Goal: Task Accomplishment & Management: Use online tool/utility

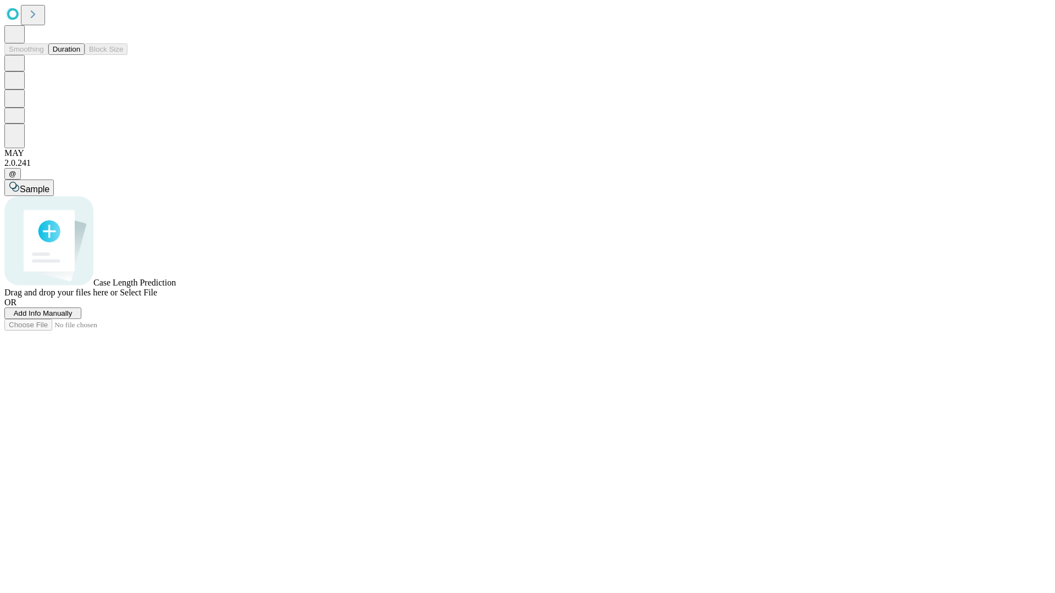
click at [80, 55] on button "Duration" at bounding box center [66, 49] width 36 height 12
click at [72, 317] on span "Add Info Manually" at bounding box center [43, 313] width 59 height 8
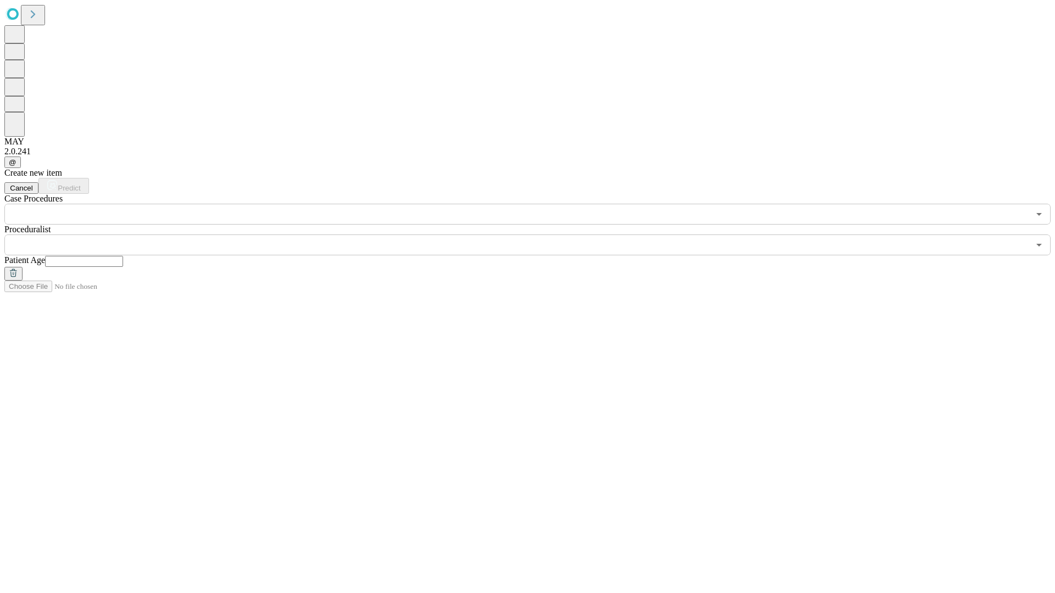
click at [123, 256] on input "text" at bounding box center [84, 261] width 78 height 11
type input "**"
click at [535, 235] on input "text" at bounding box center [516, 245] width 1024 height 21
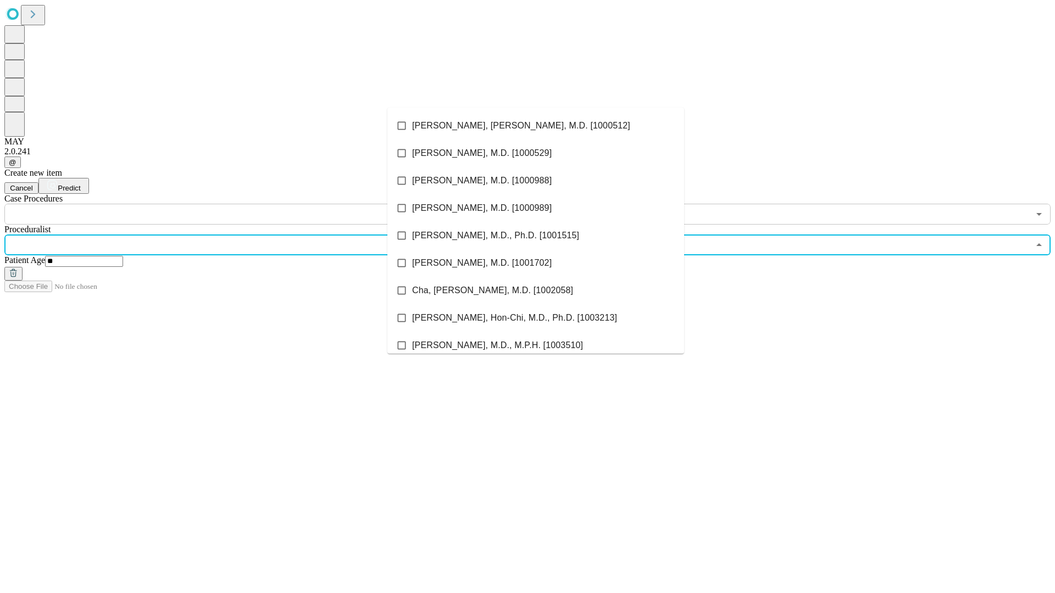
click at [535, 126] on li "[PERSON_NAME], [PERSON_NAME], M.D. [1000512]" at bounding box center [535, 125] width 297 height 27
